Goal: Task Accomplishment & Management: Manage account settings

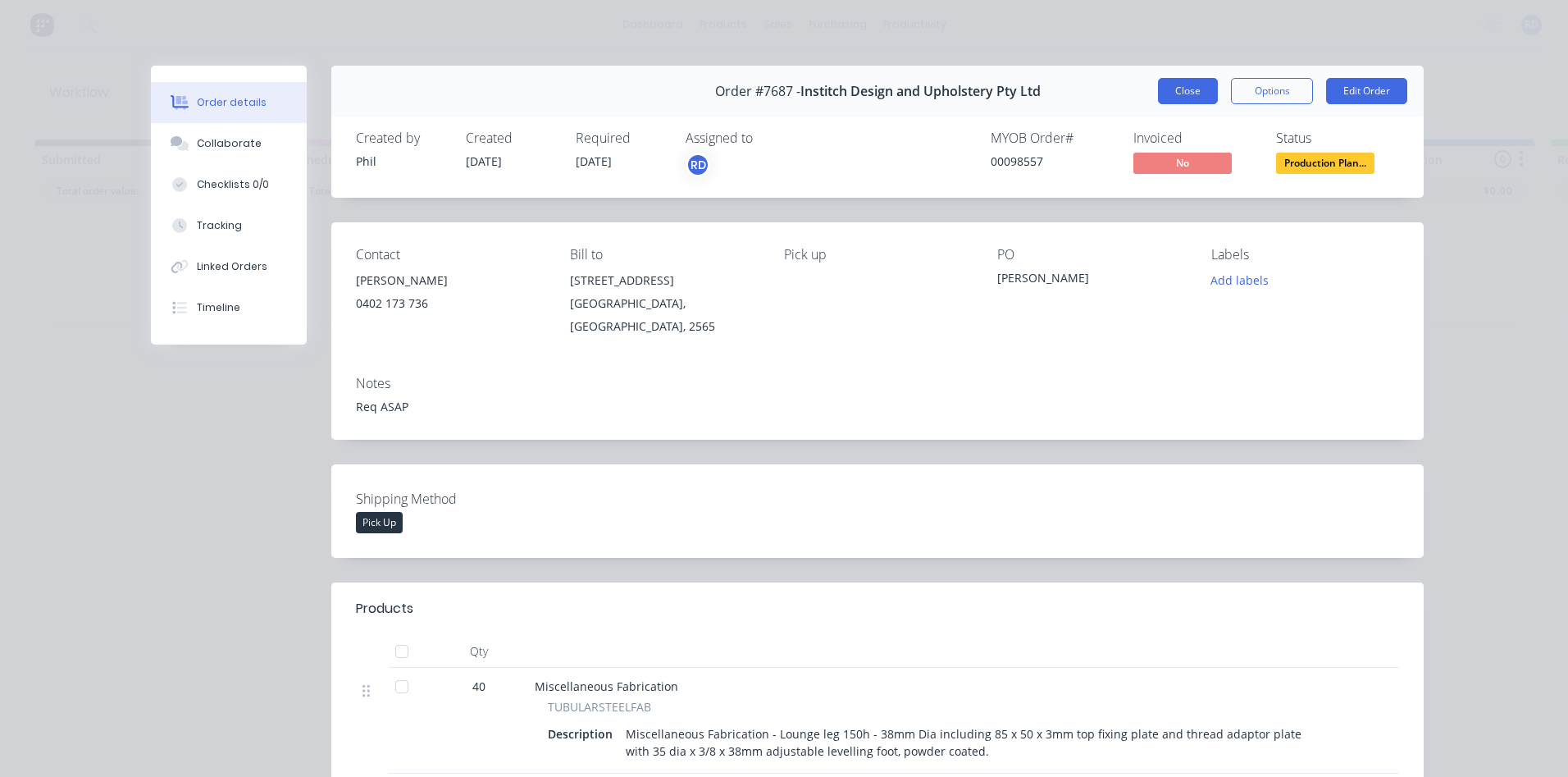
click at [1174, 91] on button "Close" at bounding box center [1188, 91] width 60 height 26
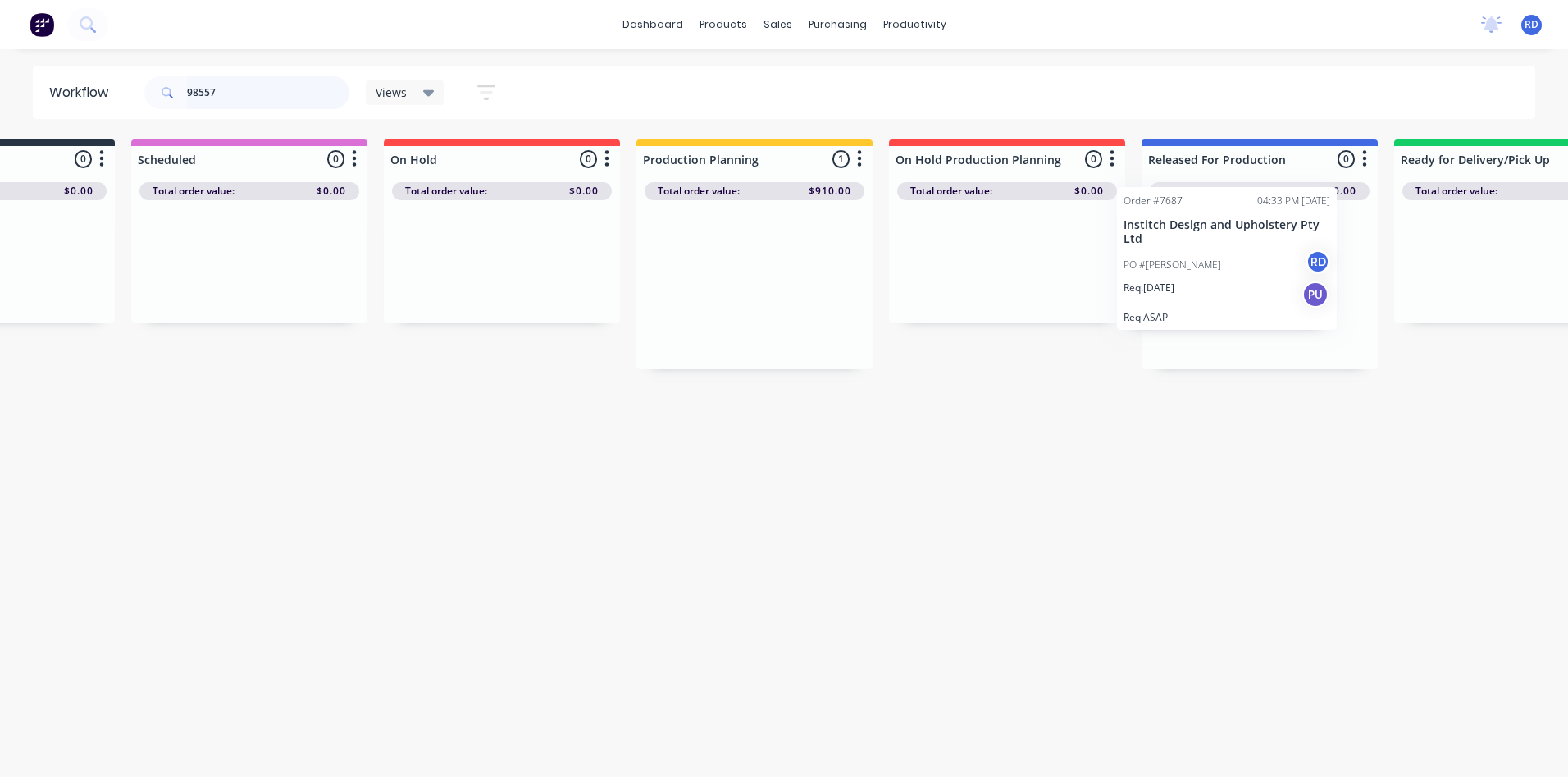
scroll to position [0, 165]
drag, startPoint x: 871, startPoint y: 299, endPoint x: 1192, endPoint y: 272, distance: 322.1
click at [1192, 272] on div "Submitted 0 Sort By Created date Required date Order number Customer name Most …" at bounding box center [954, 254] width 2259 height 229
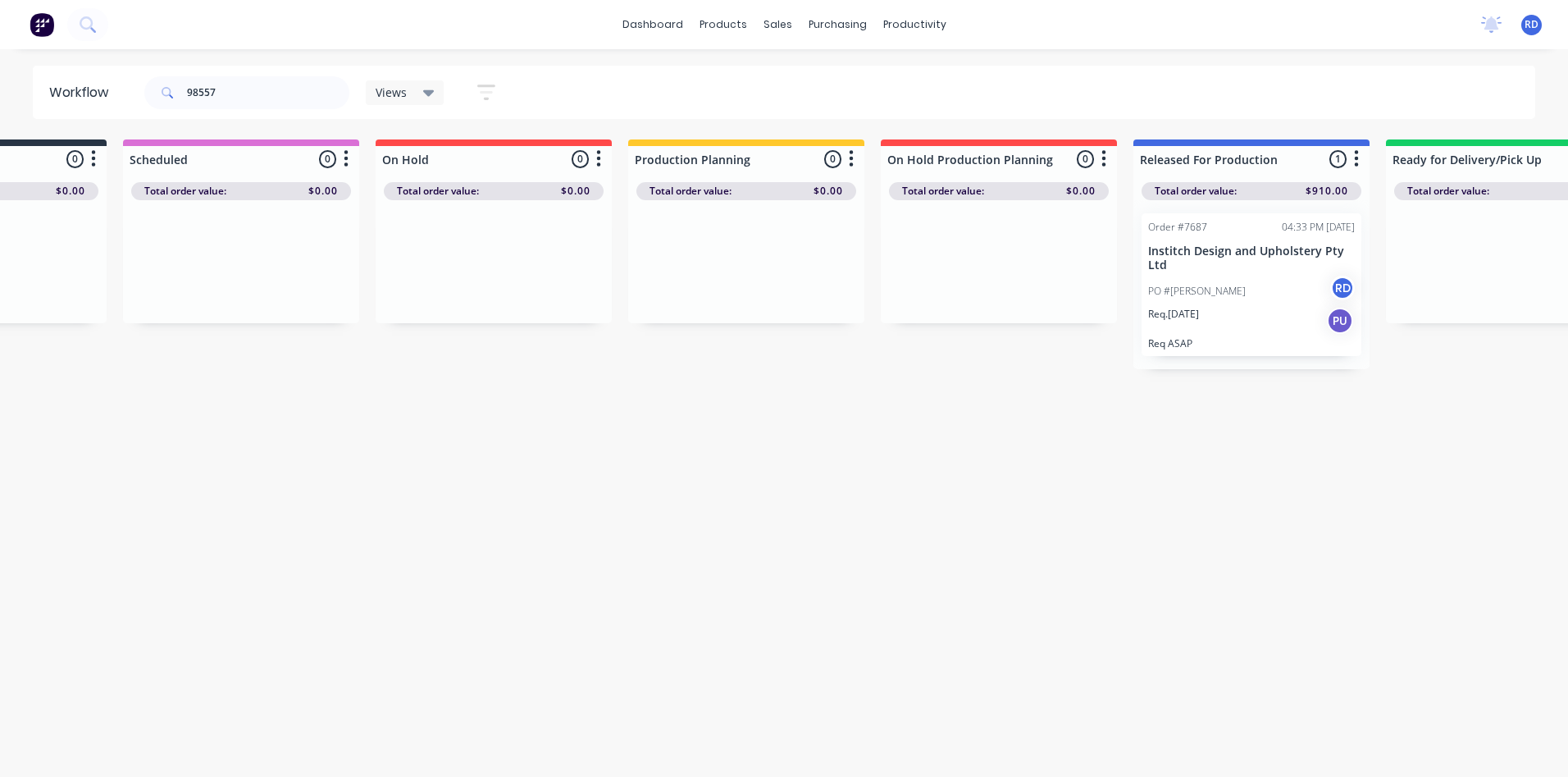
click at [1148, 500] on div "Workflow 98557 Views Save new view None (Default) edit Delivery edit Production…" at bounding box center [619, 405] width 1568 height 679
drag, startPoint x: 234, startPoint y: 96, endPoint x: 118, endPoint y: 97, distance: 116.0
click at [118, 97] on header "Workflow 98557 Views Save new view None (Default) edit Delivery edit Production…" at bounding box center [784, 92] width 1503 height 53
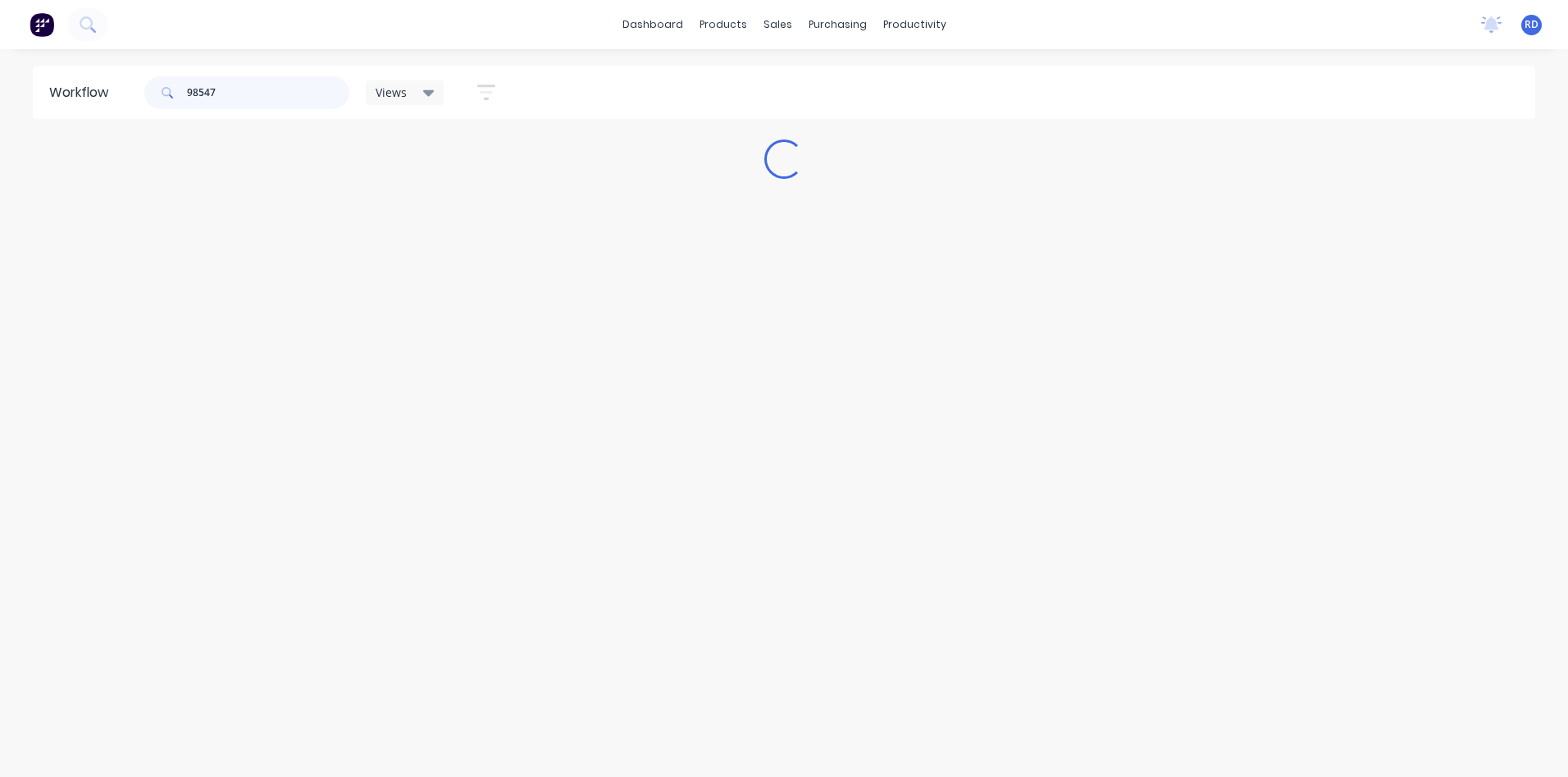
scroll to position [0, 0]
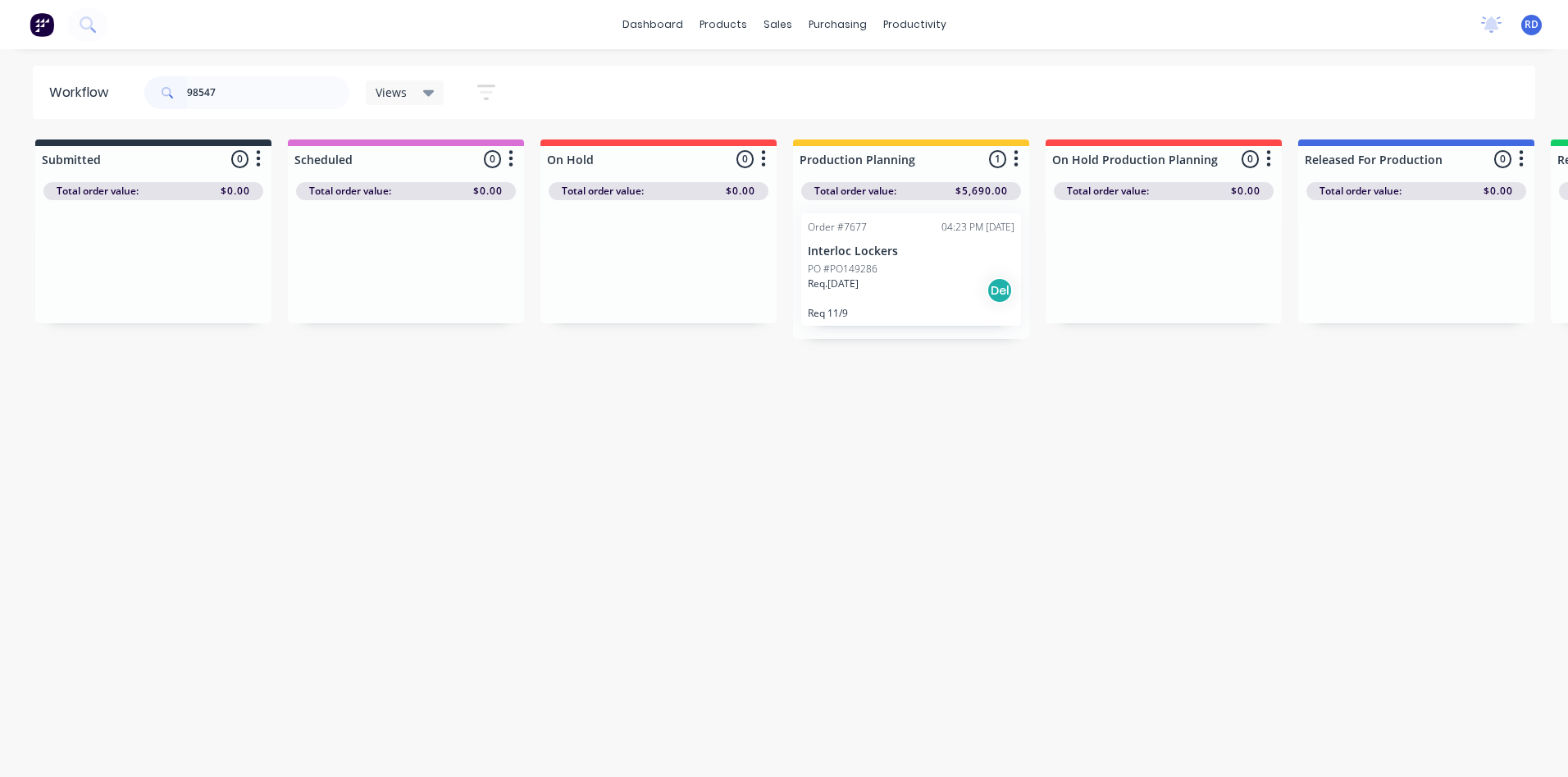
click at [856, 271] on p "PO #PO149286" at bounding box center [843, 269] width 69 height 15
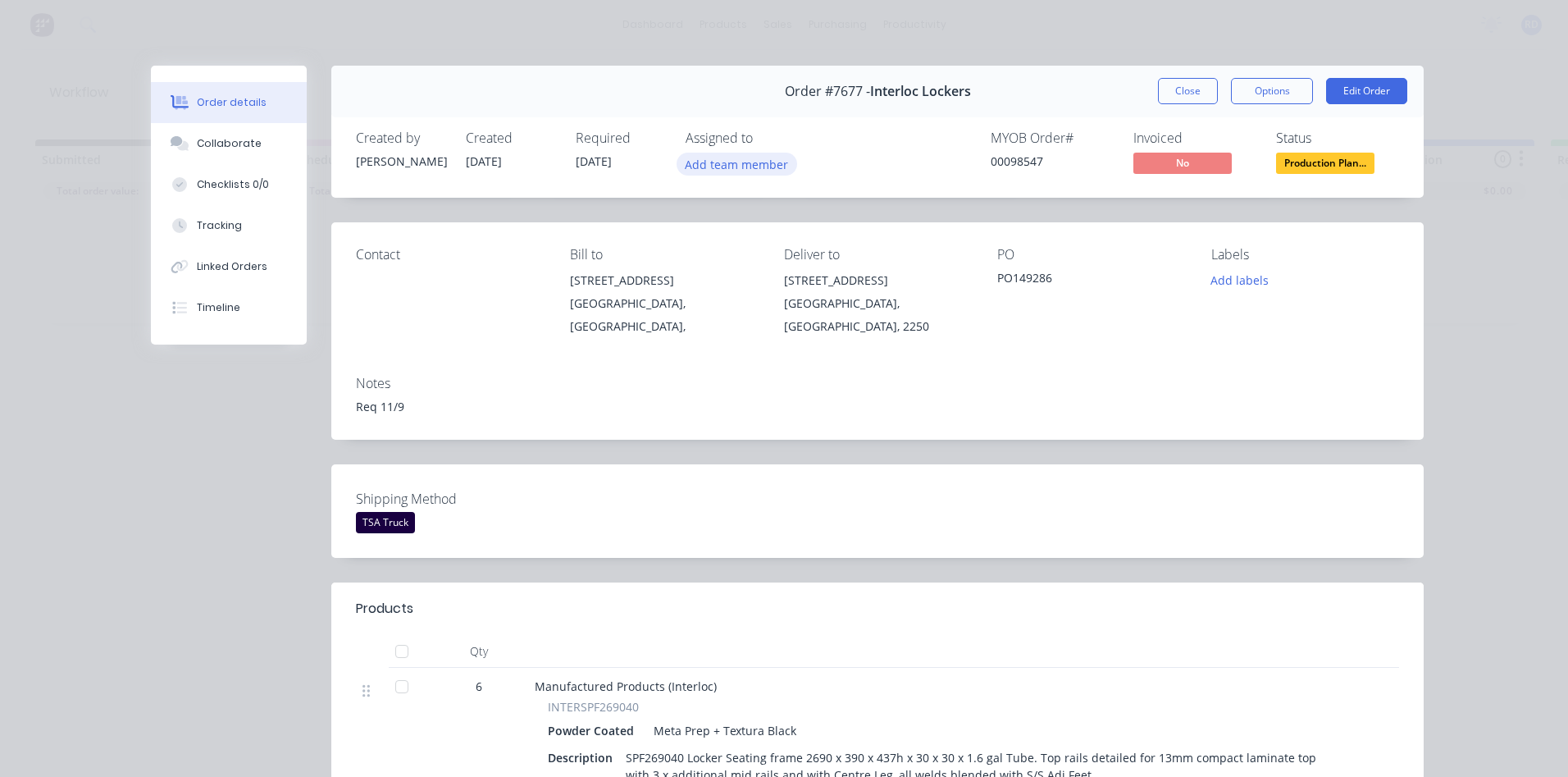
click at [724, 160] on button "Add team member" at bounding box center [737, 163] width 121 height 22
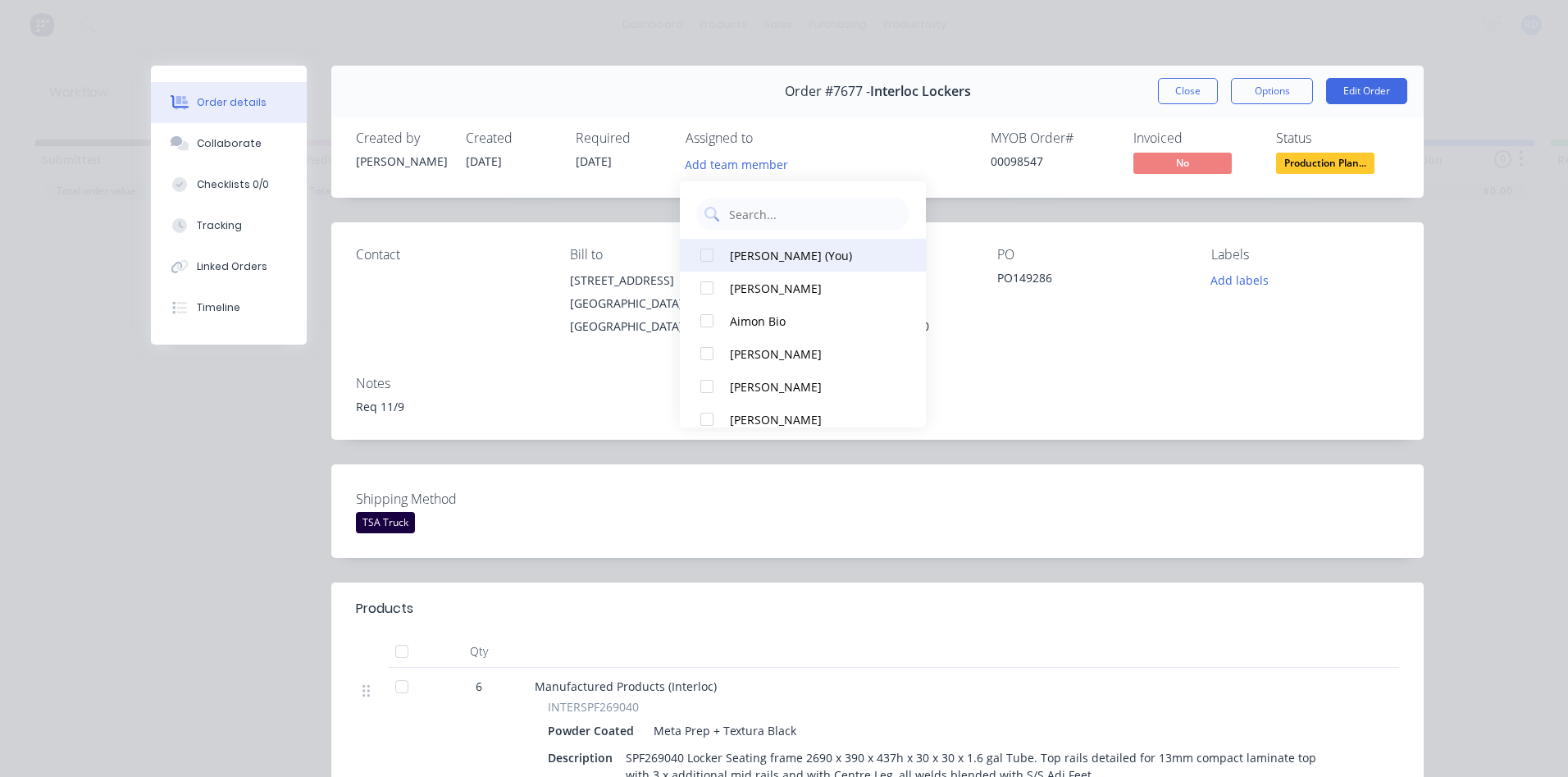
click at [734, 254] on div "[PERSON_NAME] (You)" at bounding box center [811, 256] width 164 height 17
click at [879, 546] on div "Order #7677 - Interloc Lockers Close Options Edit Order Created by [PERSON_NAME…" at bounding box center [787, 669] width 1273 height 1206
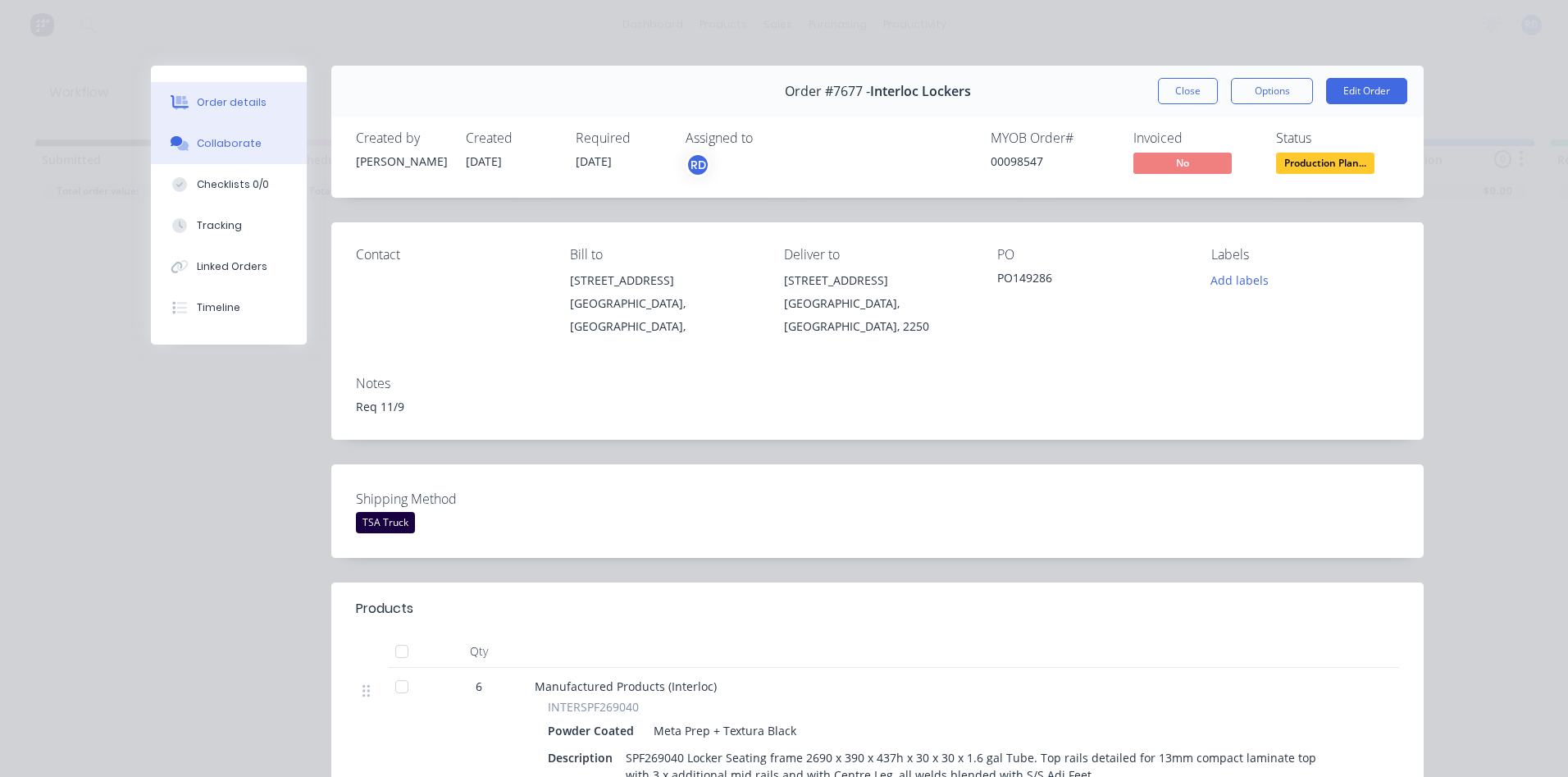
click at [235, 150] on div "Collaborate" at bounding box center [229, 143] width 65 height 15
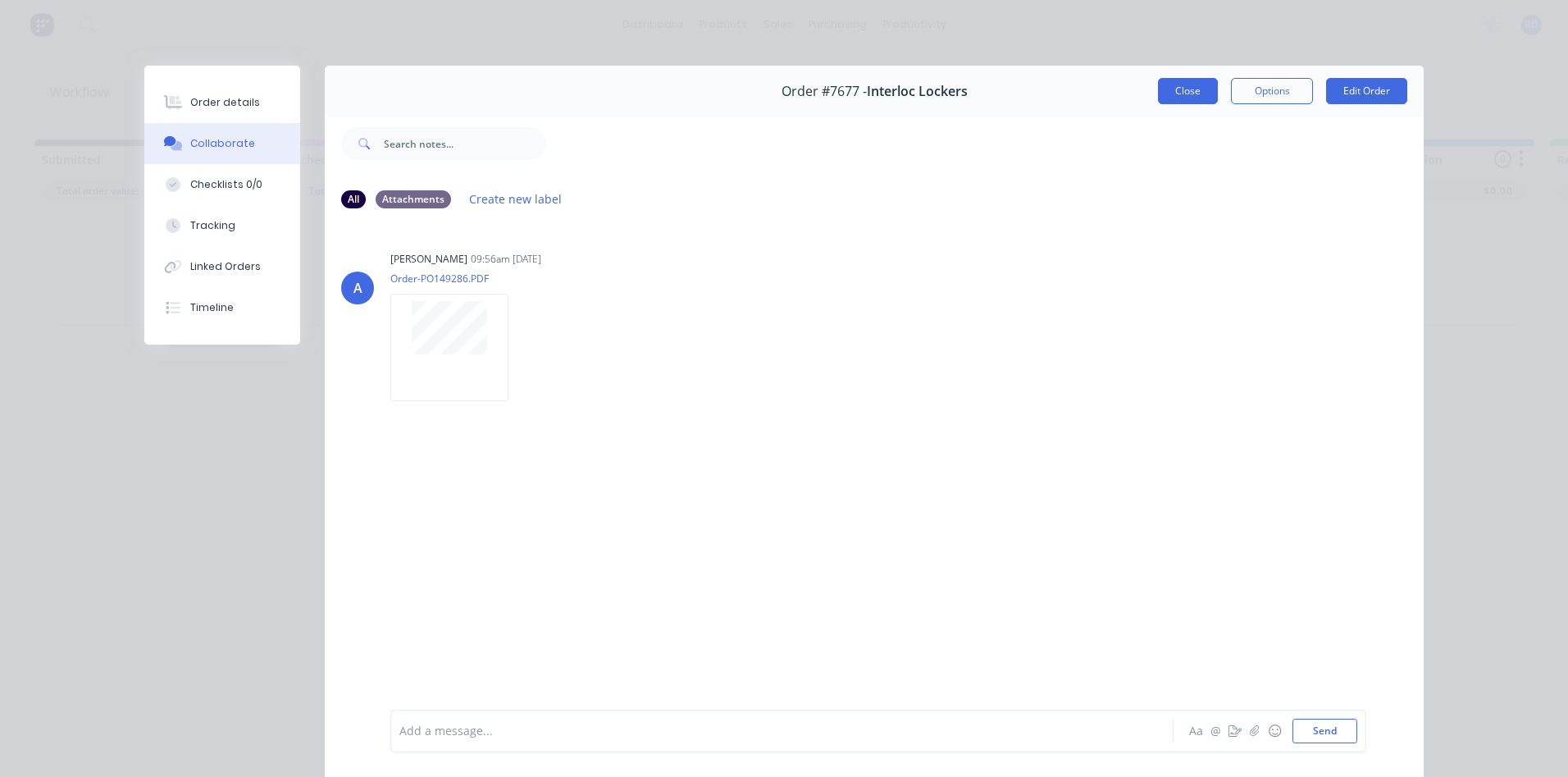
click at [1189, 90] on button "Close" at bounding box center [1188, 91] width 60 height 26
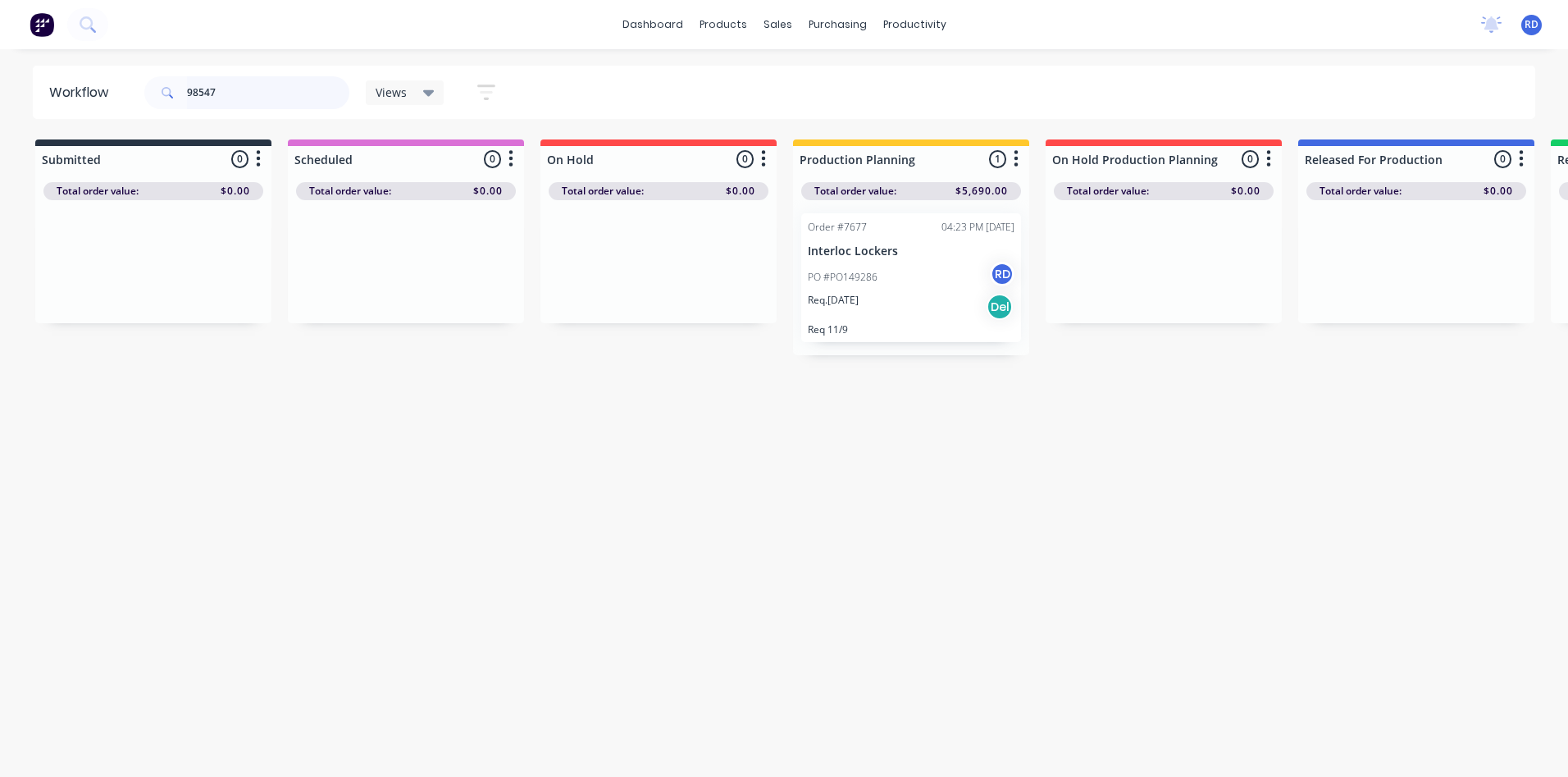
drag, startPoint x: 201, startPoint y: 90, endPoint x: 113, endPoint y: 94, distance: 88.1
click at [113, 94] on header "Workflow 98547 Views Save new view None (Default) edit Delivery edit Production…" at bounding box center [784, 92] width 1503 height 53
click at [212, 97] on input "98547" at bounding box center [268, 93] width 162 height 33
click at [222, 95] on input "98547" at bounding box center [268, 93] width 162 height 33
type input "98511"
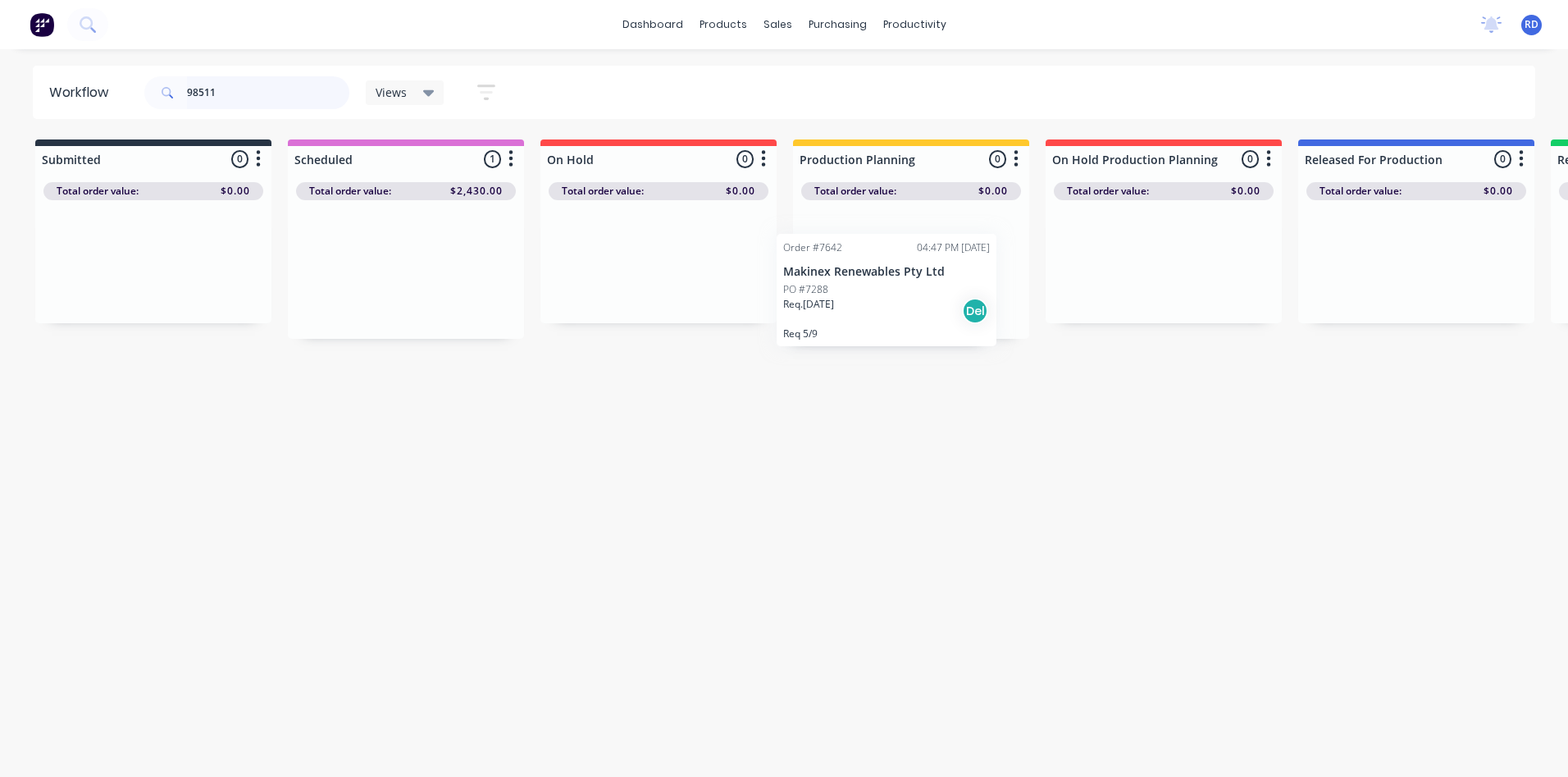
drag, startPoint x: 398, startPoint y: 289, endPoint x: 884, endPoint y: 309, distance: 486.4
click at [884, 309] on div "Submitted 0 Sort By Created date Required date Order number Customer name Most …" at bounding box center [1117, 238] width 2259 height 199
click at [886, 284] on div "Req. [DATE] Del" at bounding box center [911, 290] width 207 height 28
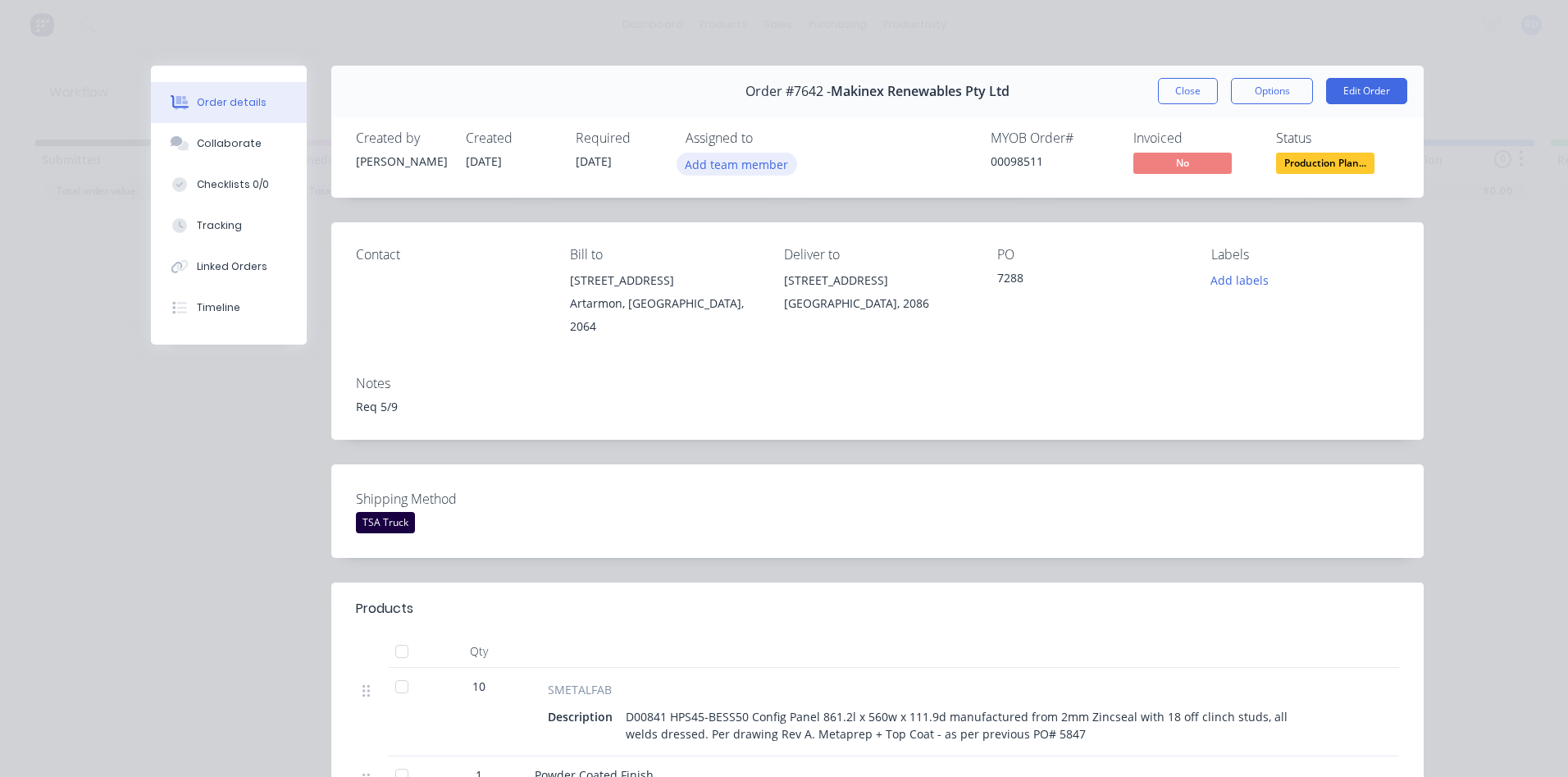
click at [720, 165] on button "Add team member" at bounding box center [737, 163] width 121 height 22
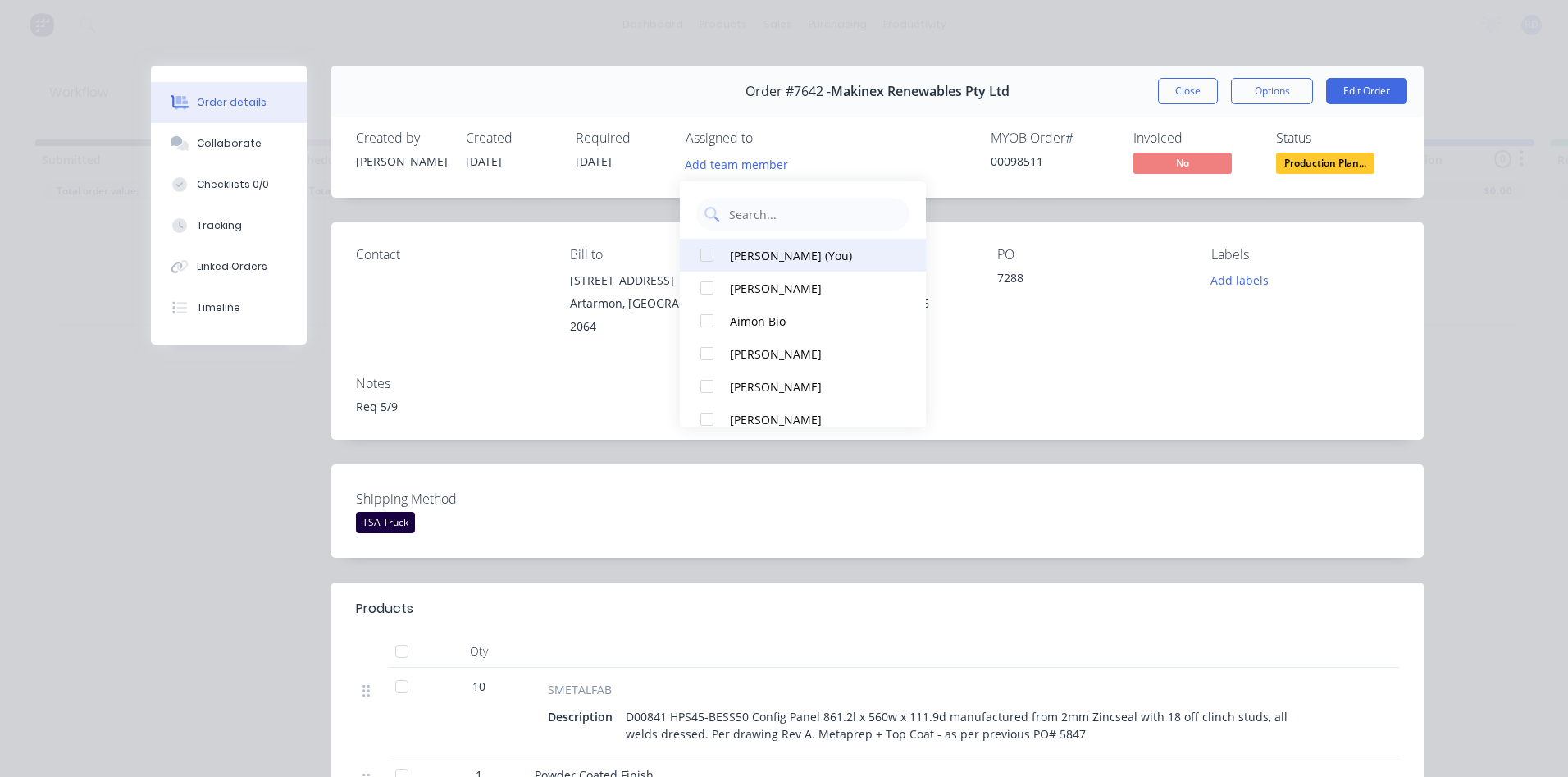
click at [747, 255] on div "[PERSON_NAME] (You)" at bounding box center [811, 256] width 164 height 17
click at [1102, 331] on div "Contact Bill to [STREET_ADDRESS] Deliver to [STREET_ADDRESS] Labels Add labels" at bounding box center [877, 292] width 1092 height 140
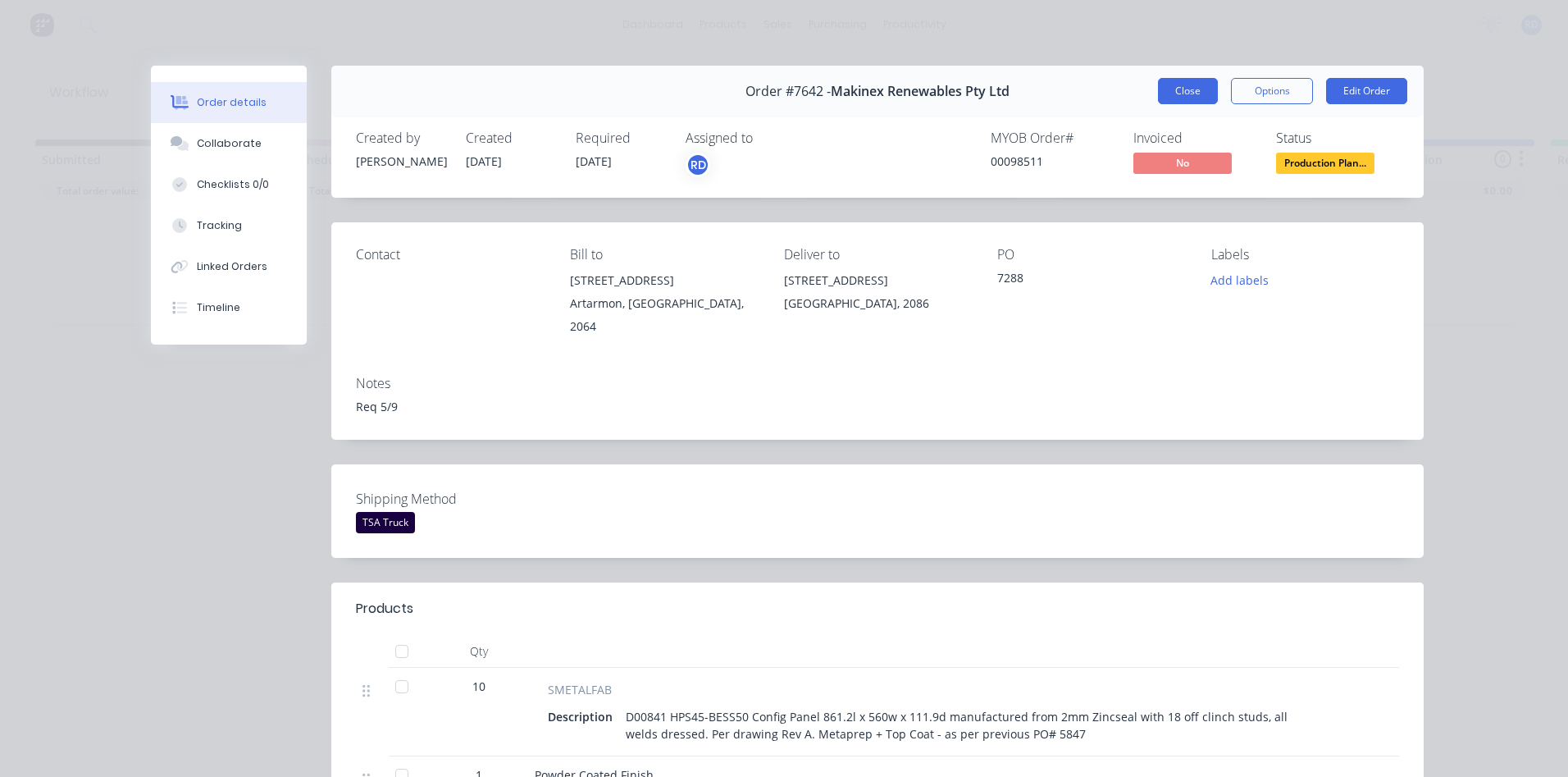
click at [1167, 95] on button "Close" at bounding box center [1188, 91] width 60 height 26
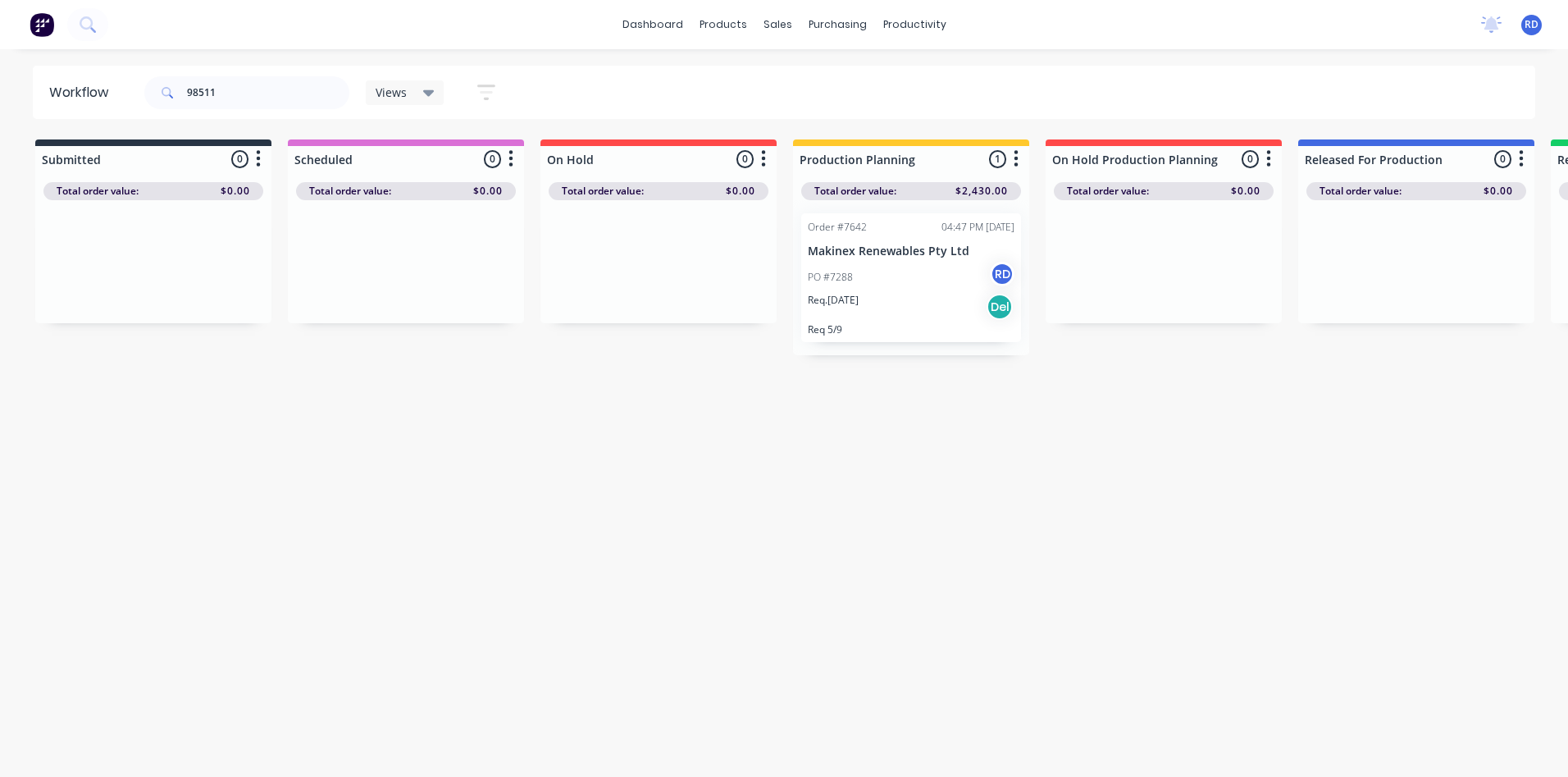
click at [974, 429] on div "Workflow 98511 Views Save new view None (Default) edit Delivery edit Production…" at bounding box center [784, 405] width 1568 height 679
